Goal: Task Accomplishment & Management: Manage account settings

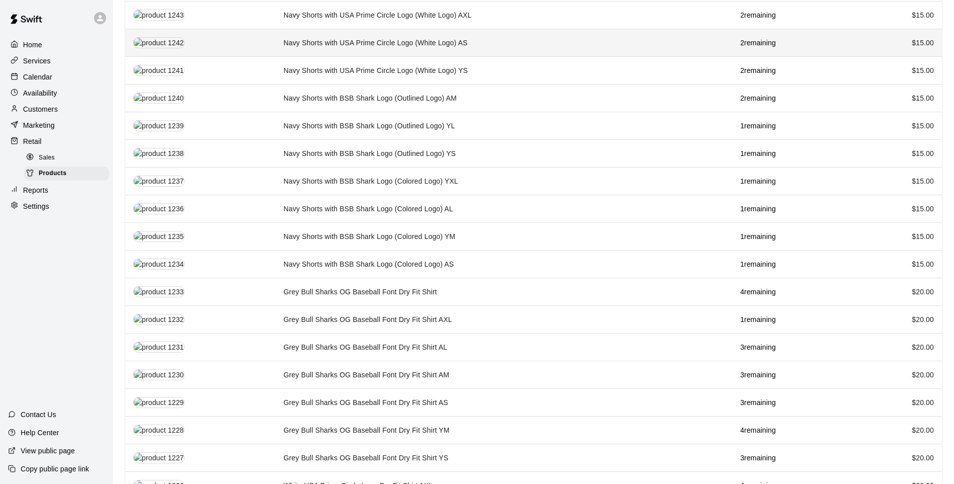
scroll to position [251, 0]
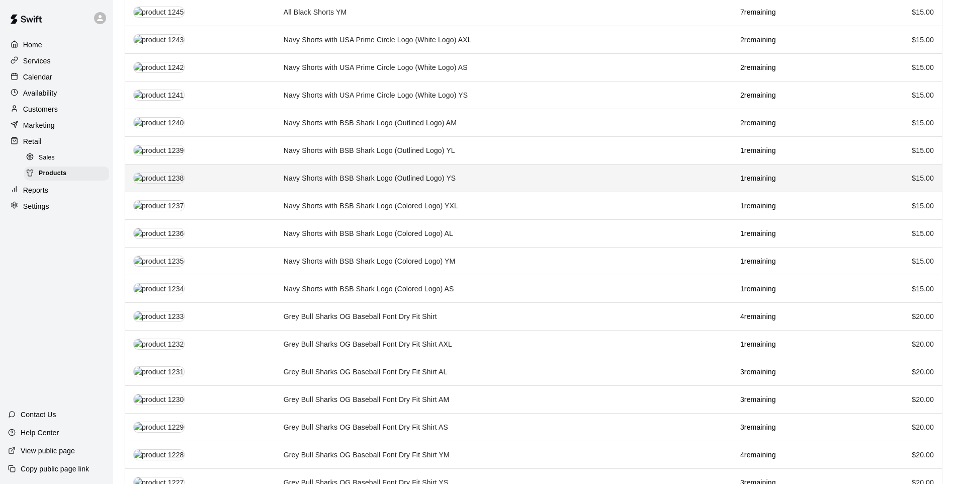
click at [460, 172] on td "Navy Shorts with BSB Shark Logo (Outlined Logo) YS" at bounding box center [504, 178] width 457 height 28
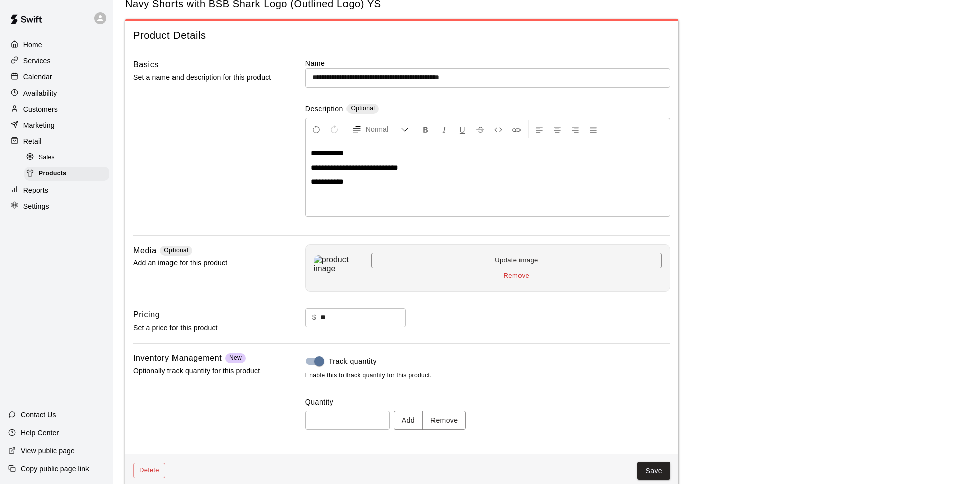
scroll to position [46, 0]
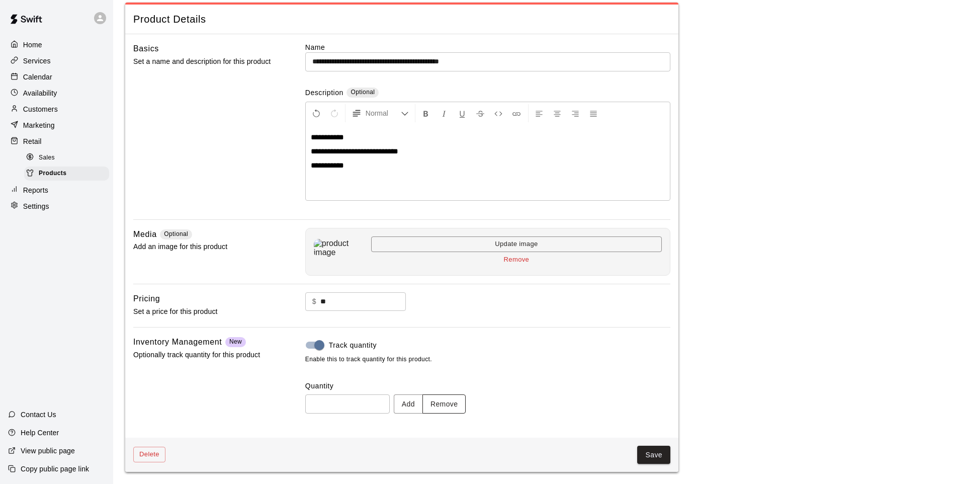
click at [450, 397] on button "Remove" at bounding box center [444, 403] width 44 height 19
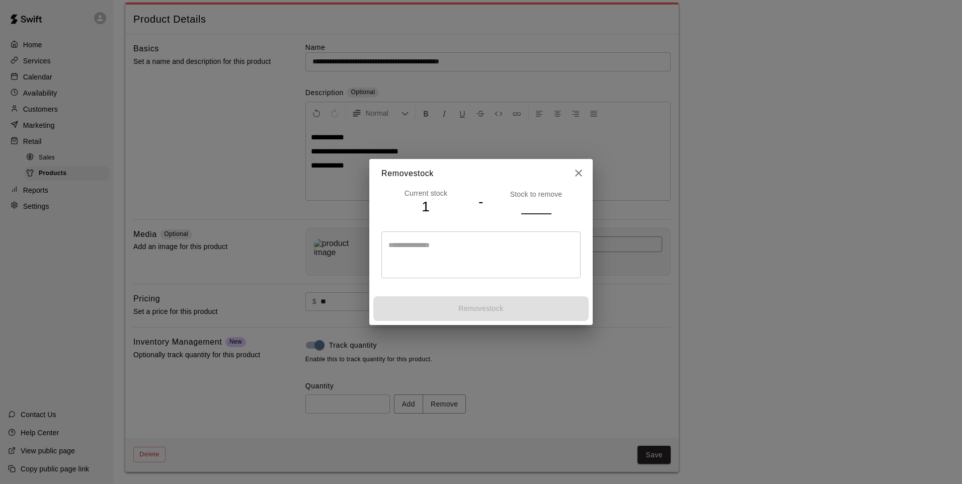
click at [537, 210] on input "number" at bounding box center [536, 206] width 30 height 15
type input "*"
click at [545, 210] on input "*" at bounding box center [536, 206] width 30 height 15
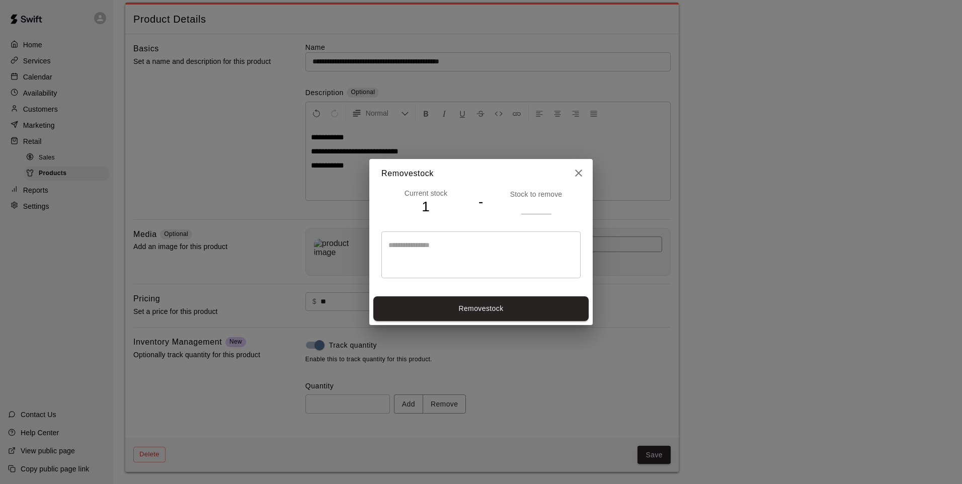
click at [505, 290] on div "Current stock 1 - Stock to remove * * ​" at bounding box center [480, 240] width 223 height 105
click at [502, 300] on button "Remove stock" at bounding box center [480, 308] width 215 height 25
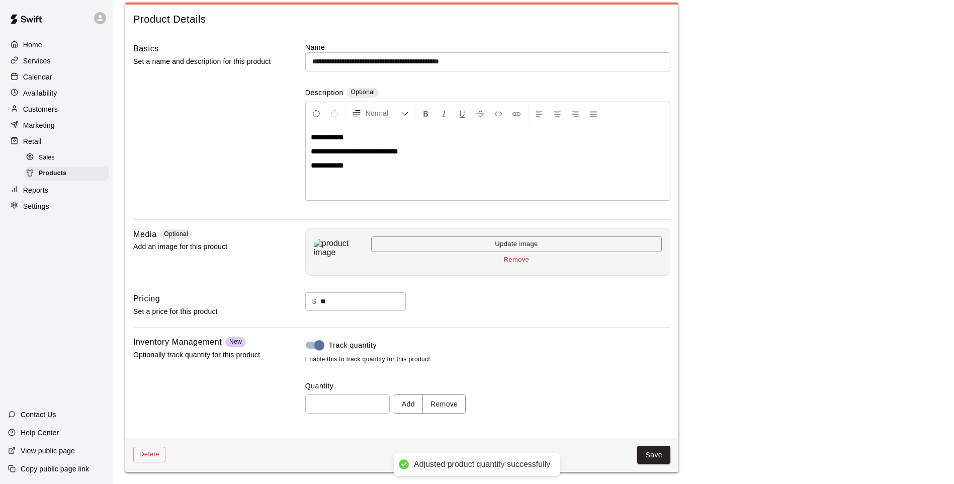
type input "*"
click at [642, 456] on button "Save" at bounding box center [653, 455] width 33 height 19
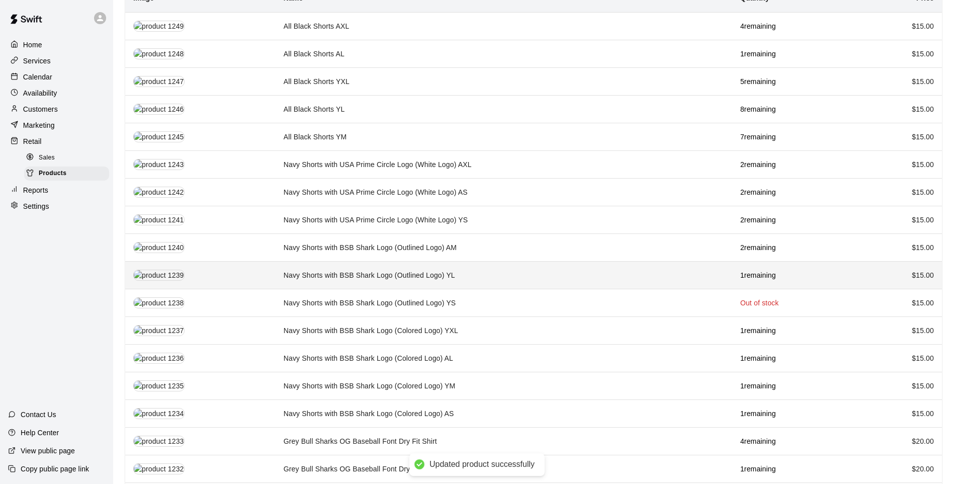
scroll to position [151, 0]
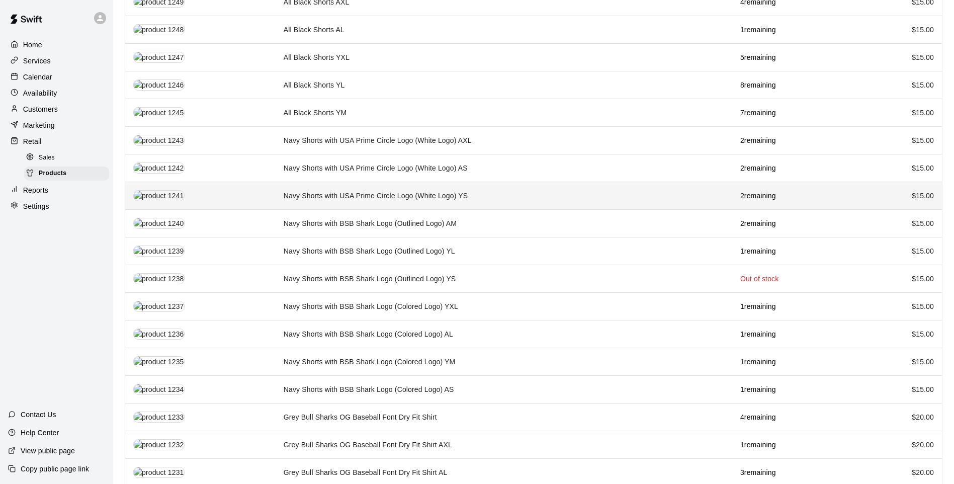
click at [530, 189] on td "Navy Shorts with USA Prime Circle Logo (White Logo) YS" at bounding box center [504, 196] width 457 height 28
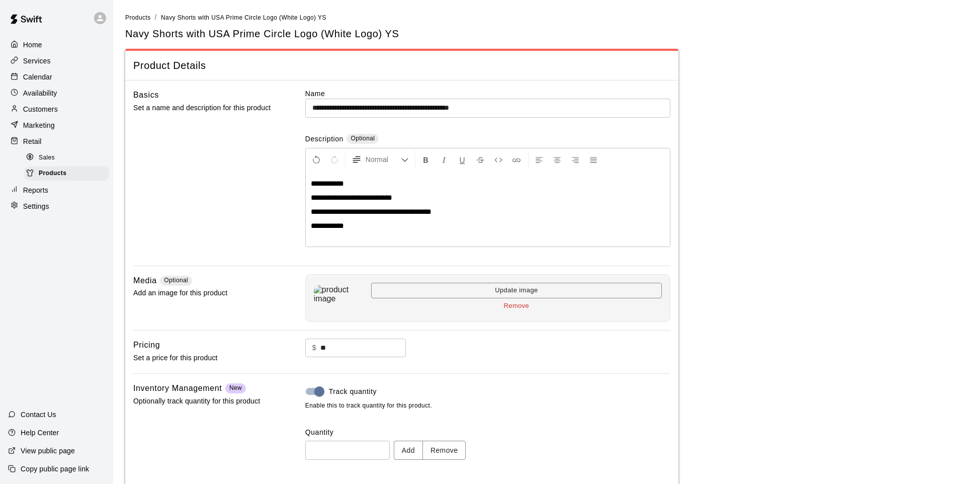
click at [507, 306] on button "Remove" at bounding box center [516, 306] width 291 height 16
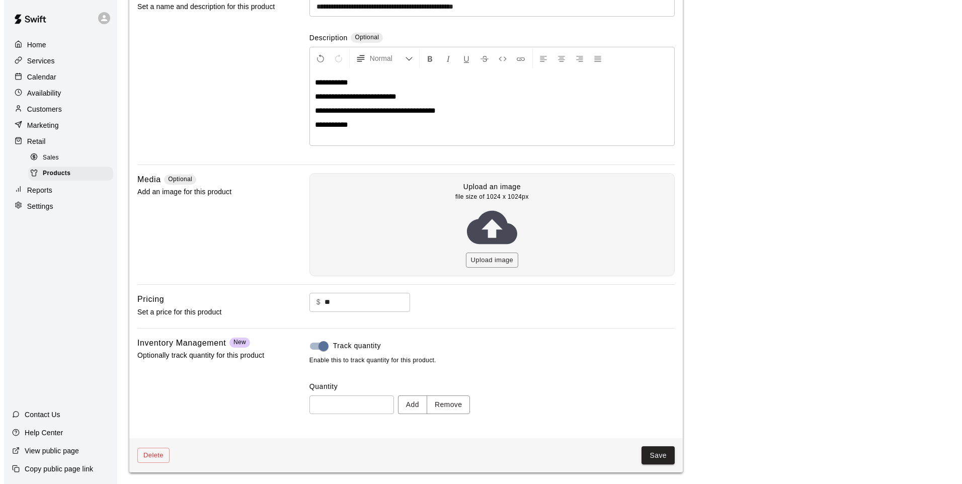
scroll to position [102, 0]
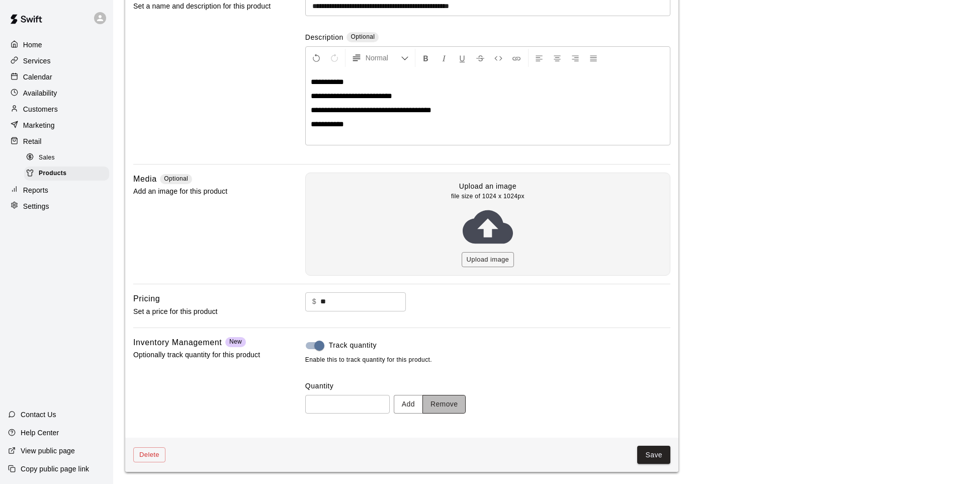
click at [440, 399] on button "Remove" at bounding box center [444, 404] width 44 height 19
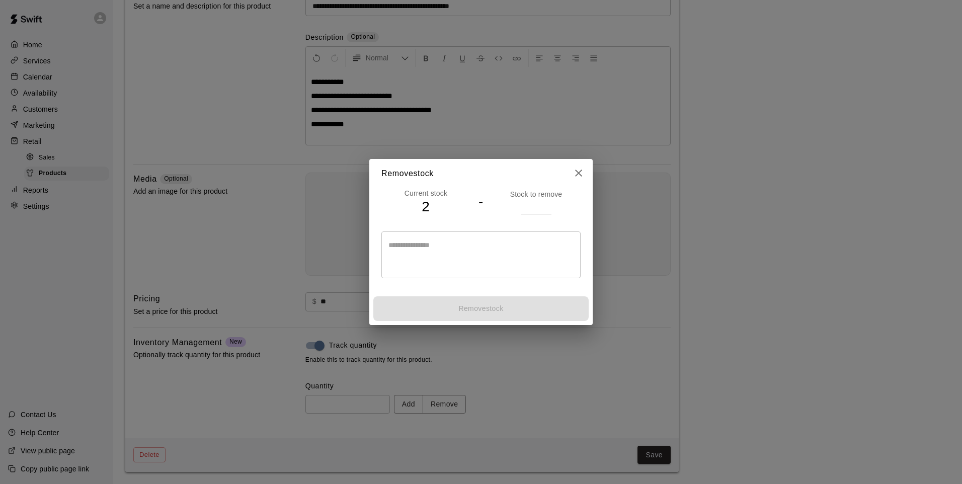
click at [536, 206] on input "number" at bounding box center [536, 206] width 30 height 15
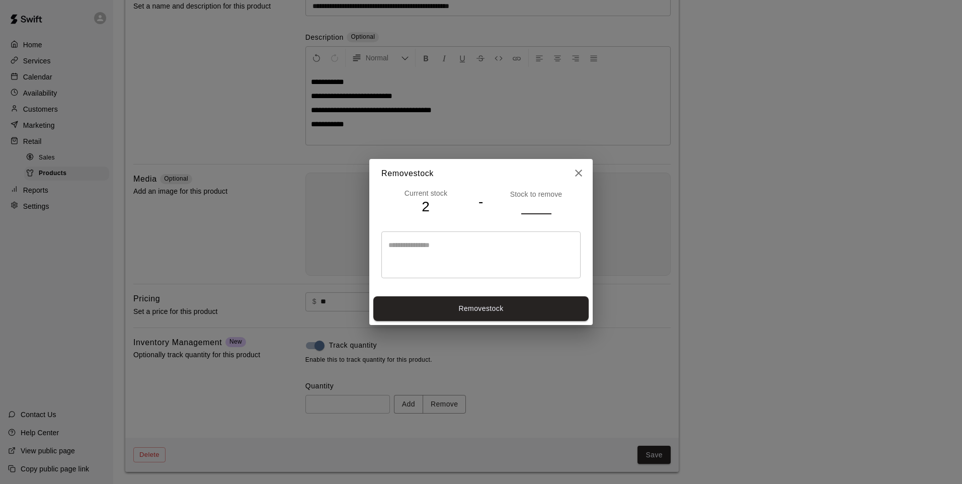
type input "*"
click at [548, 211] on input "*" at bounding box center [536, 206] width 30 height 15
click at [520, 319] on button "Remove stock" at bounding box center [480, 308] width 215 height 25
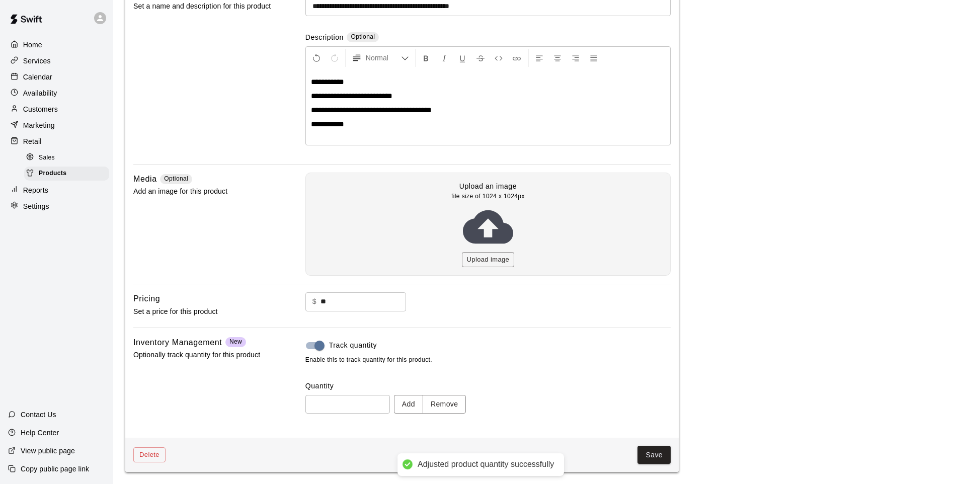
type input "*"
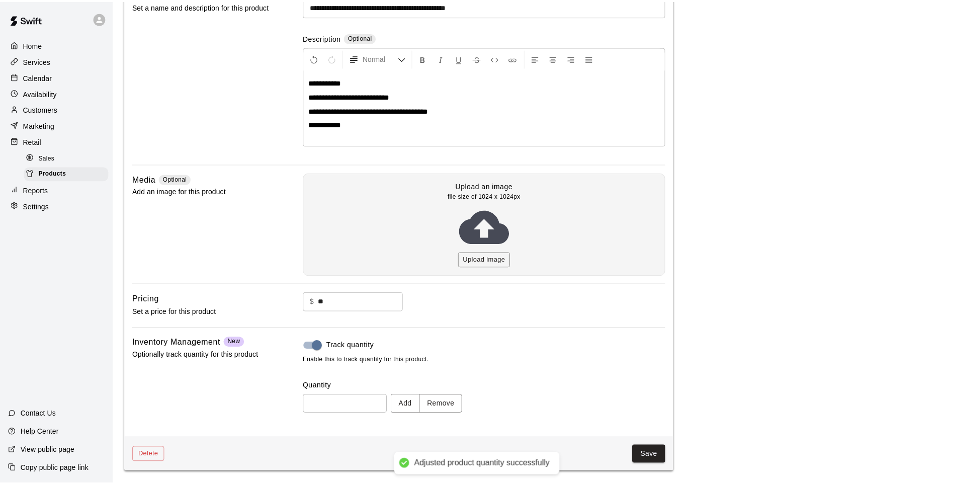
scroll to position [46, 0]
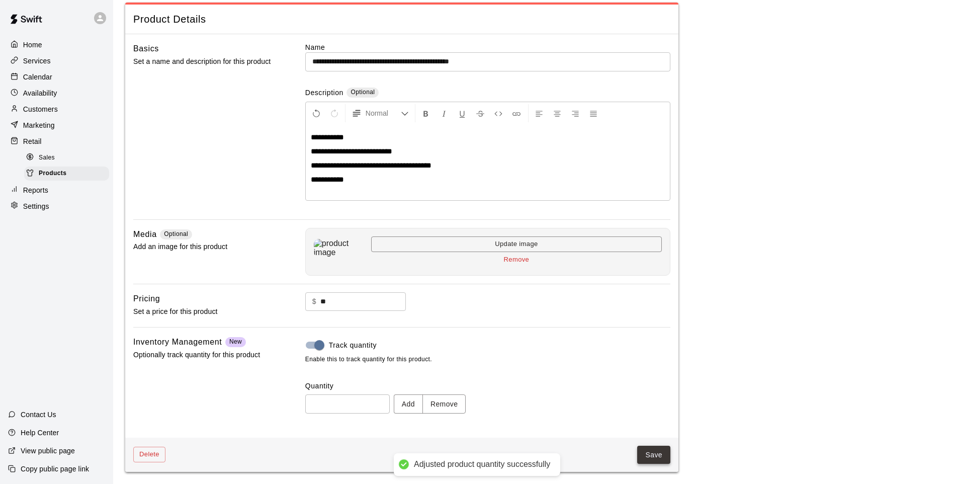
click at [658, 461] on button "Save" at bounding box center [653, 455] width 33 height 19
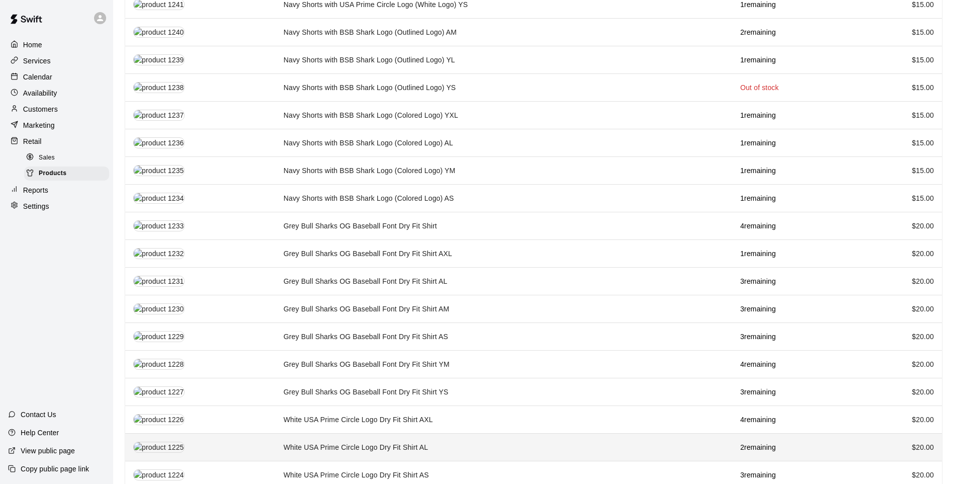
scroll to position [91, 0]
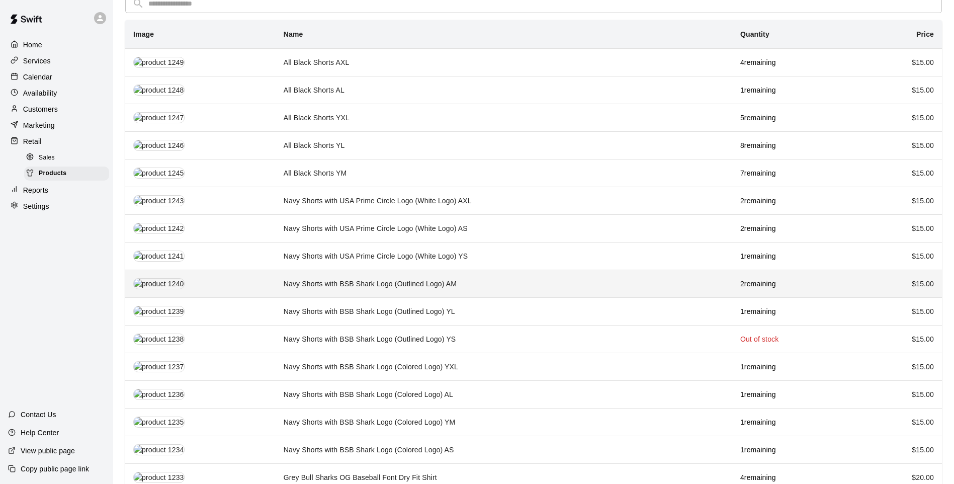
drag, startPoint x: 813, startPoint y: 294, endPoint x: 694, endPoint y: 277, distance: 119.8
click at [694, 277] on td "Navy Shorts with BSB Shark Logo (Outlined Logo) AM" at bounding box center [504, 284] width 457 height 28
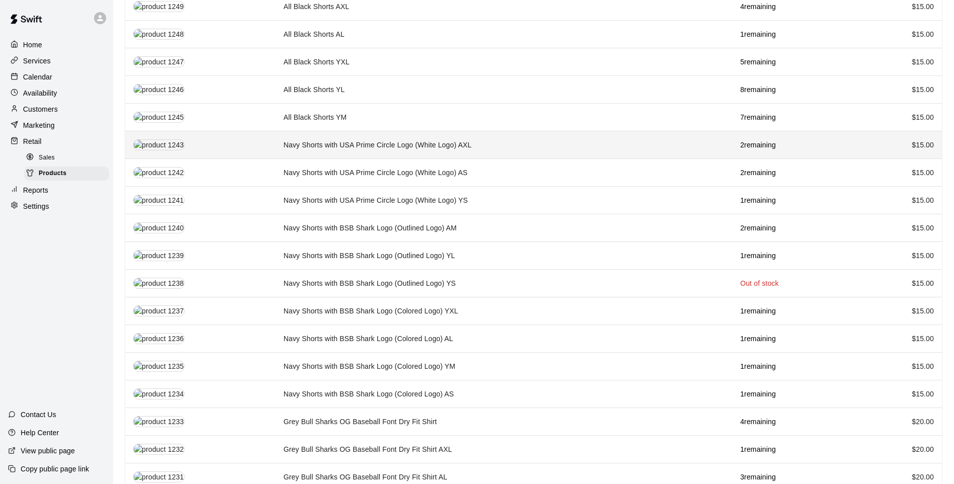
scroll to position [151, 0]
